Goal: Transaction & Acquisition: Book appointment/travel/reservation

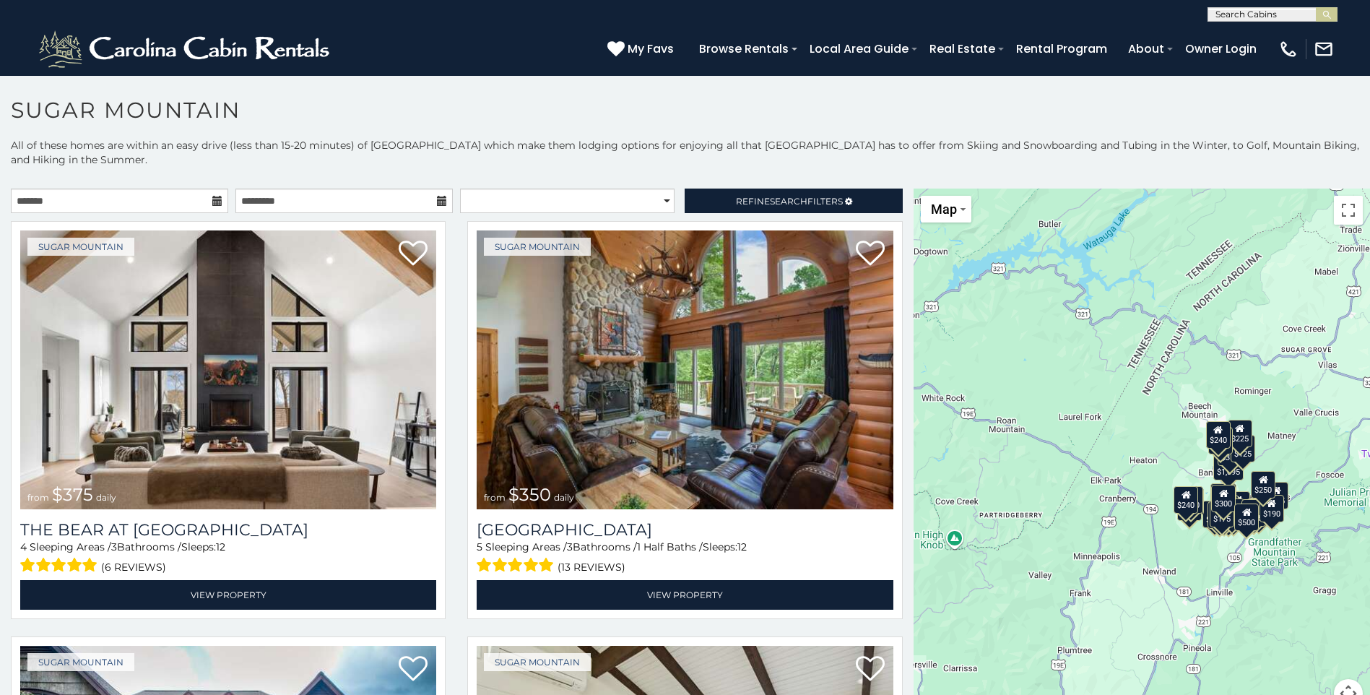
scroll to position [8, 0]
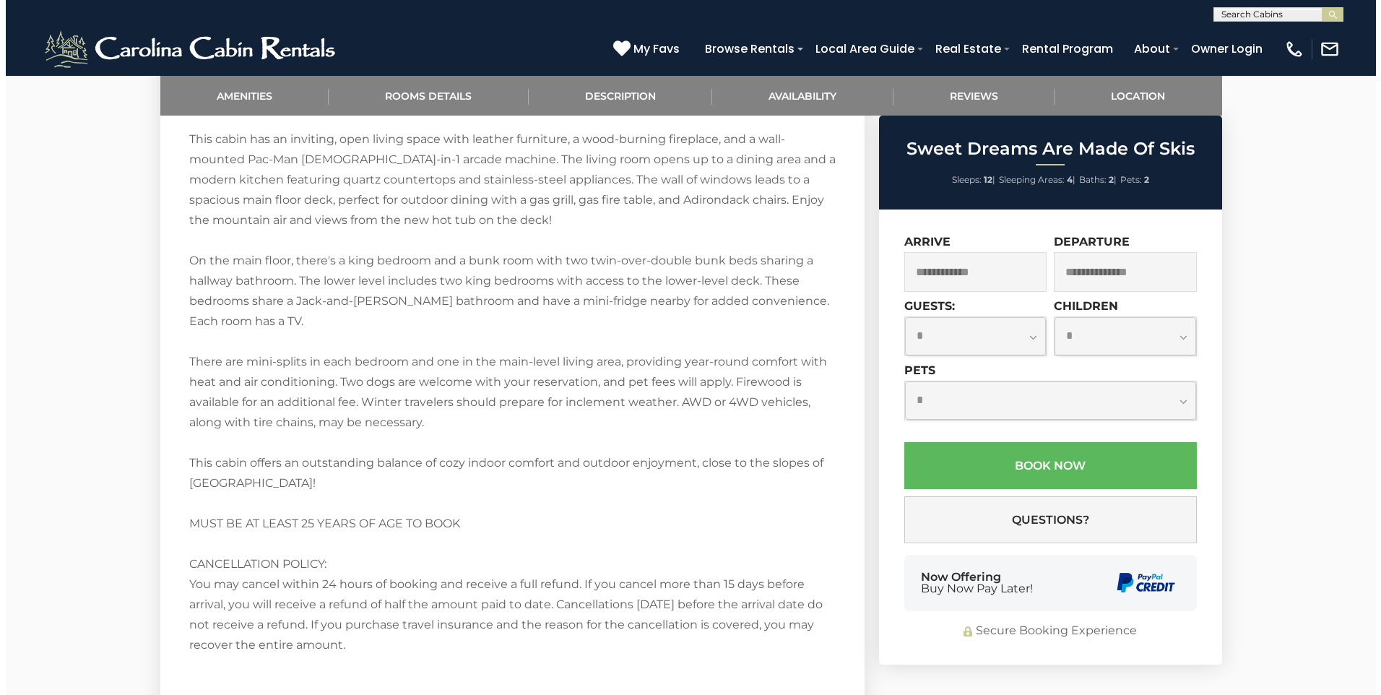
scroll to position [1916, 0]
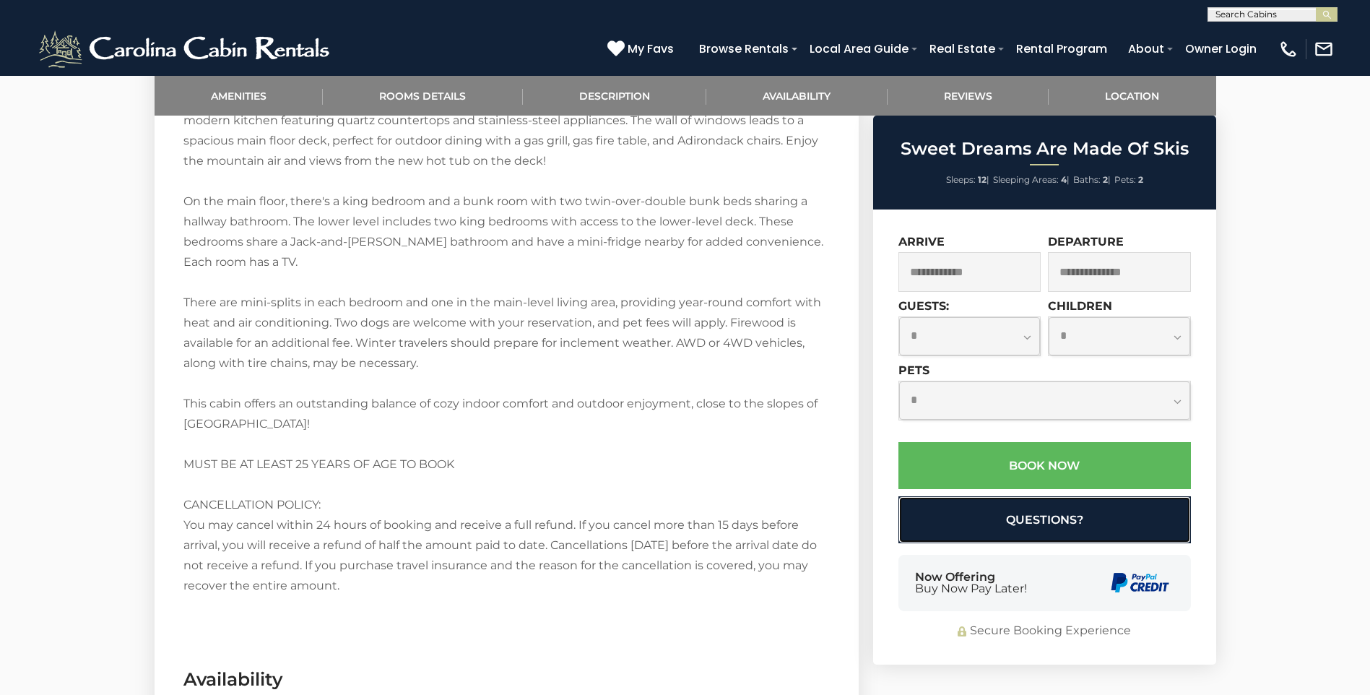
click at [916, 513] on button "Questions?" at bounding box center [1044, 519] width 292 height 47
select select "*"
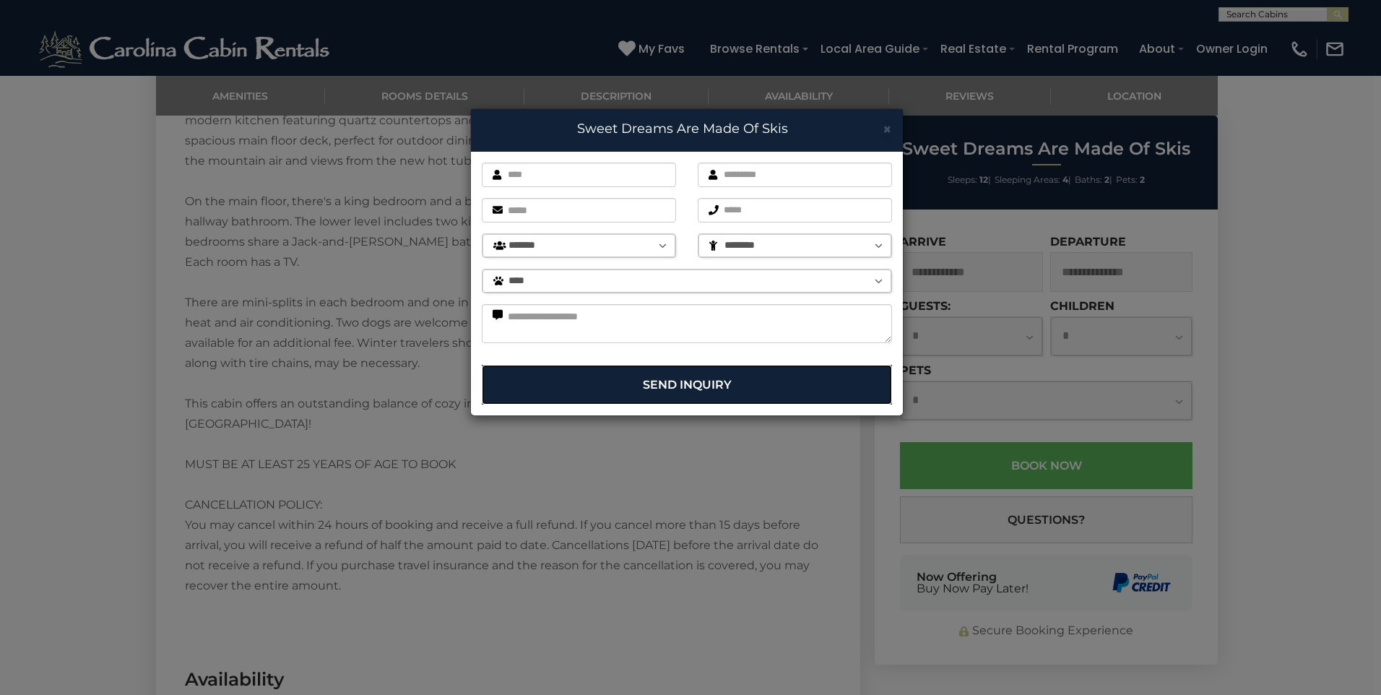
click at [525, 396] on button "Send Inquiry" at bounding box center [687, 385] width 410 height 40
